Goal: Information Seeking & Learning: Learn about a topic

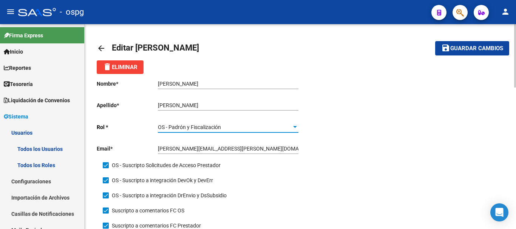
click at [294, 127] on div at bounding box center [295, 127] width 4 height 2
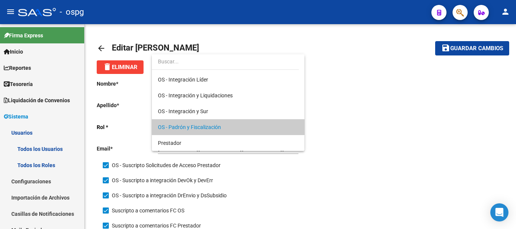
scroll to position [18, 0]
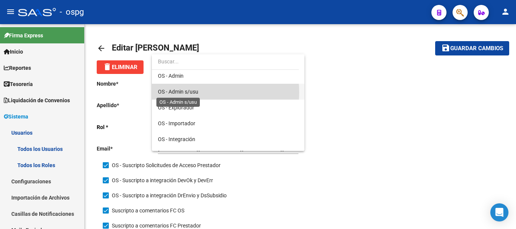
click at [185, 93] on span "OS - Admin s/usu" at bounding box center [178, 92] width 40 height 6
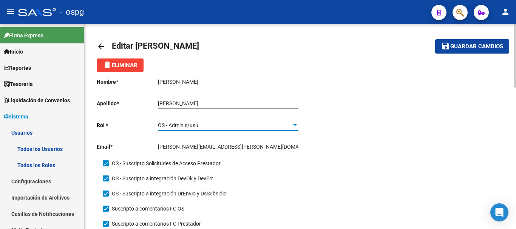
scroll to position [0, 0]
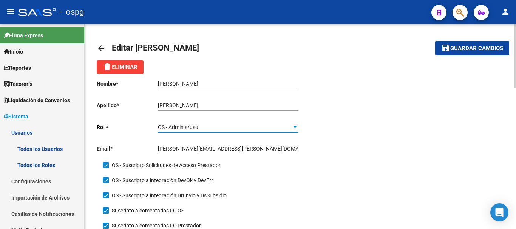
click at [475, 51] on span "Guardar cambios" at bounding box center [476, 48] width 53 height 7
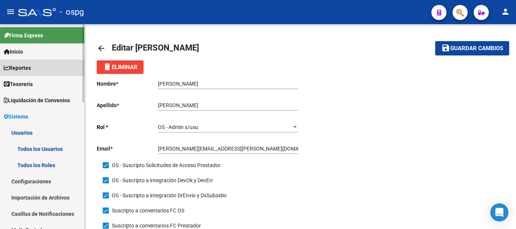
click at [27, 68] on span "Reportes" at bounding box center [17, 68] width 27 height 8
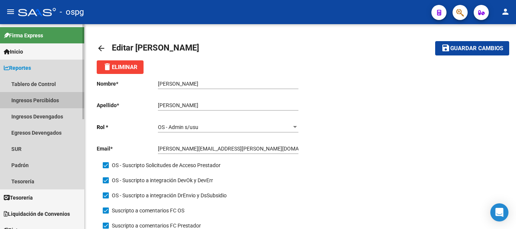
click at [41, 100] on link "Ingresos Percibidos" at bounding box center [42, 100] width 84 height 16
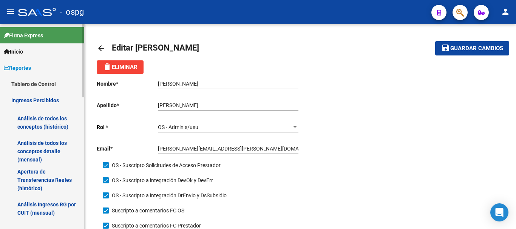
click at [44, 121] on link "Análisis de todos los conceptos (histórico)" at bounding box center [42, 122] width 84 height 29
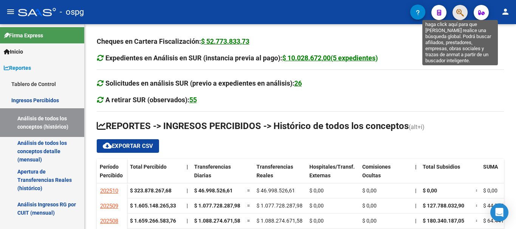
click at [458, 15] on icon "button" at bounding box center [460, 12] width 8 height 9
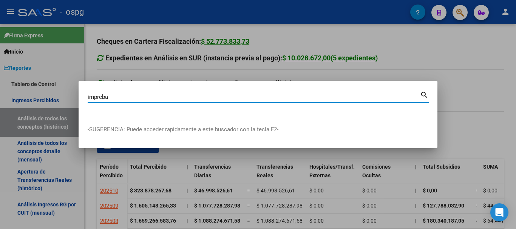
type input "impreba"
click at [424, 94] on mat-icon "search" at bounding box center [424, 94] width 9 height 9
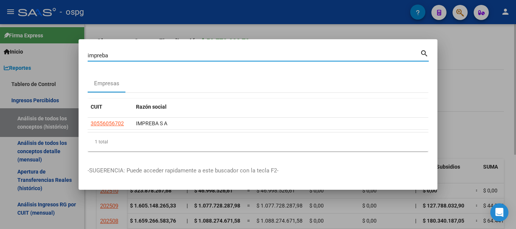
click at [478, 65] on div at bounding box center [258, 114] width 516 height 229
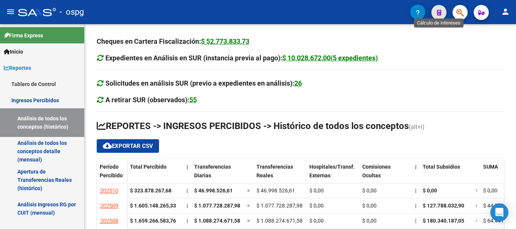
click at [438, 15] on icon "button" at bounding box center [439, 13] width 4 height 6
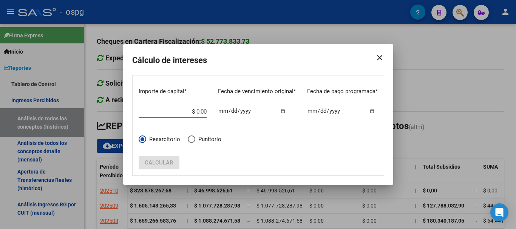
click at [384, 58] on mat-icon "close" at bounding box center [376, 57] width 15 height 21
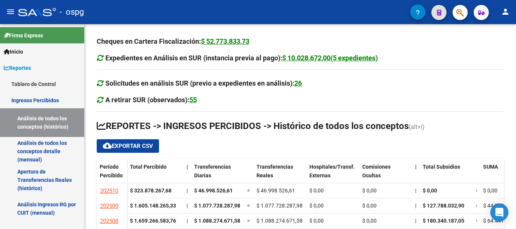
click at [482, 16] on span "button" at bounding box center [481, 12] width 6 height 15
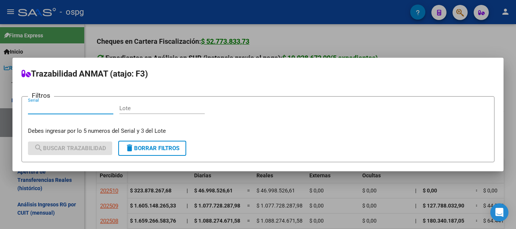
click at [448, 43] on div at bounding box center [258, 114] width 516 height 229
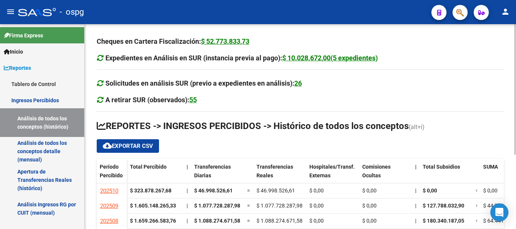
click at [516, 223] on div at bounding box center [515, 126] width 2 height 205
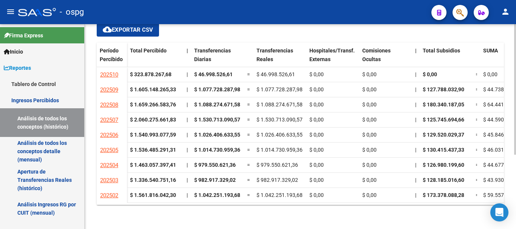
click at [444, 203] on ngx-datatable "Período Percibido Total Percibido | Transferencias Diarias Transferencias Reale…" at bounding box center [300, 124] width 407 height 162
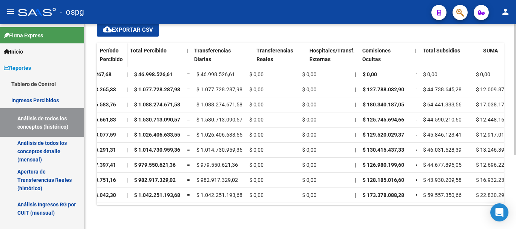
scroll to position [0, 0]
